Goal: Find specific page/section: Find specific page/section

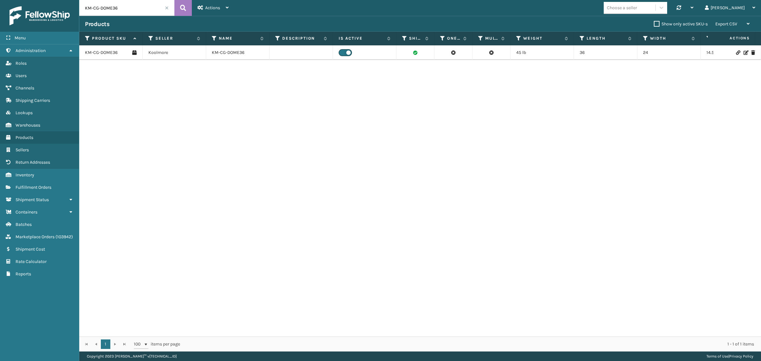
drag, startPoint x: 129, startPoint y: 11, endPoint x: 51, endPoint y: 18, distance: 78.0
click at [51, 0] on div "Menu Administration Roles Users Channels Shipping Carriers Lookups Warehouses P…" at bounding box center [380, 0] width 761 height 0
paste input "M-72"
type input "KM-CGM-72"
click at [186, 9] on icon at bounding box center [183, 8] width 6 height 10
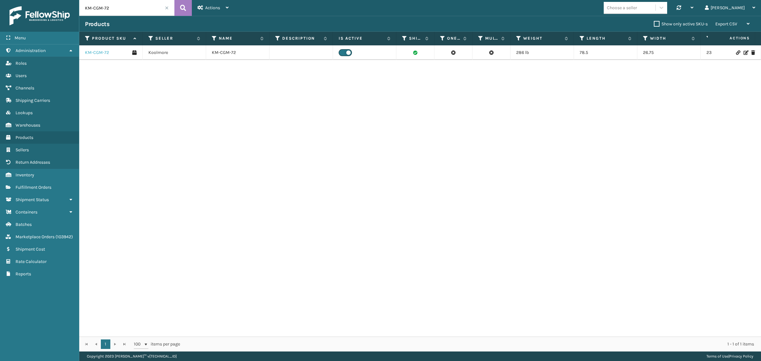
click at [97, 53] on link "KM-CGM-72" at bounding box center [97, 52] width 24 height 6
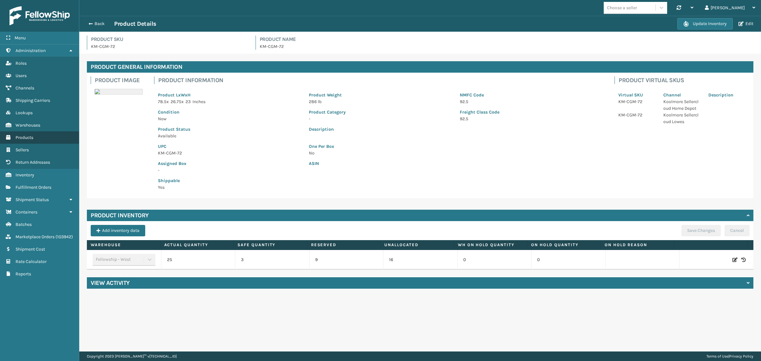
click at [29, 135] on span "Products" at bounding box center [25, 137] width 18 height 5
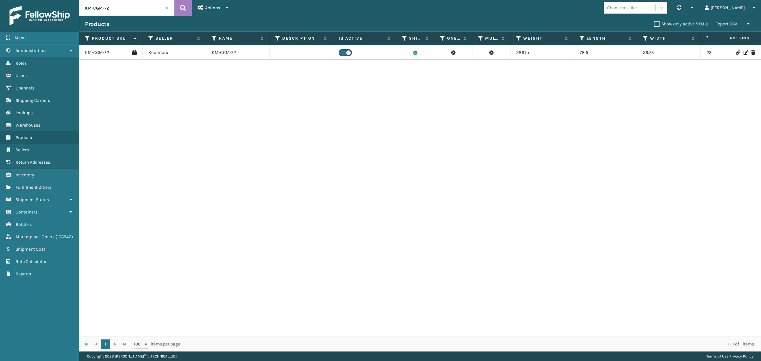
click at [166, 10] on span at bounding box center [167, 8] width 4 height 4
